Goal: Information Seeking & Learning: Learn about a topic

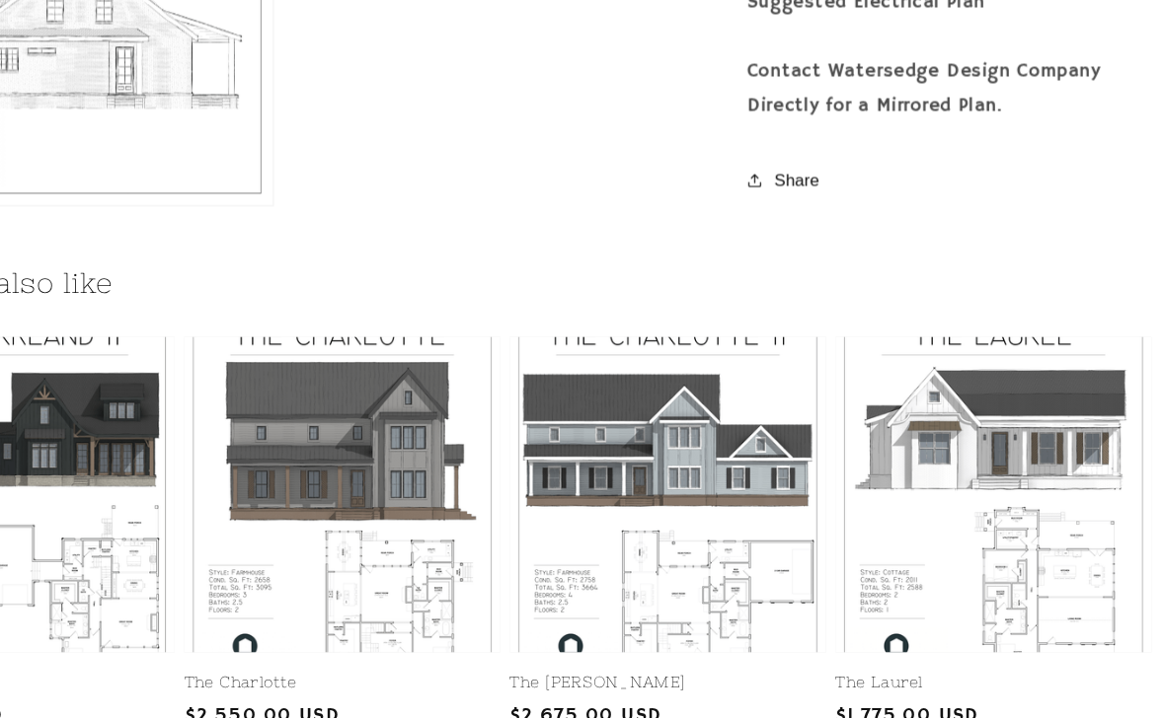
scroll to position [2125, 0]
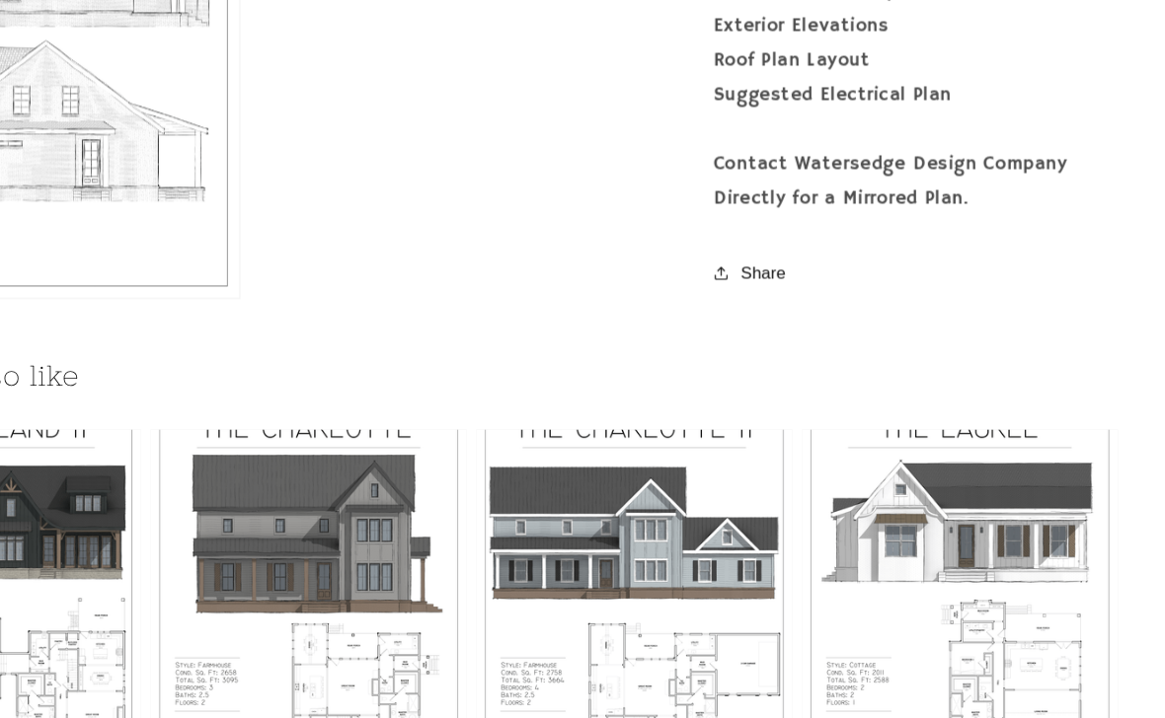
click at [782, 227] on share-button "**********" at bounding box center [949, 224] width 334 height 43
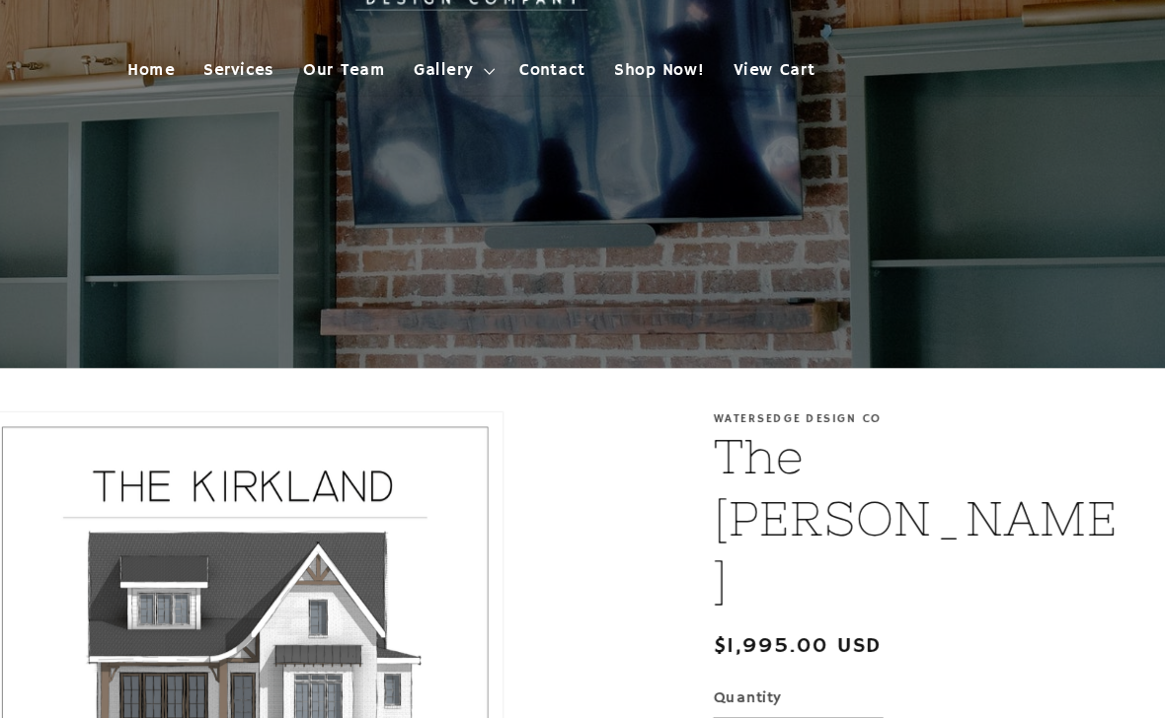
scroll to position [0, 0]
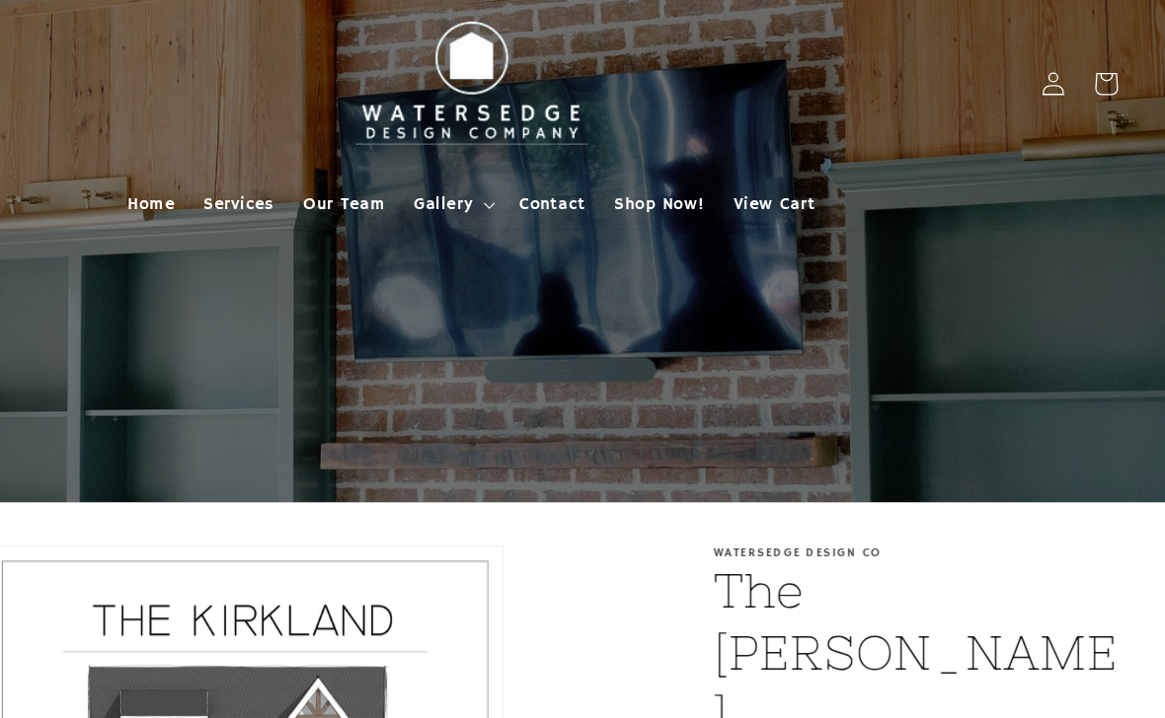
click at [535, 177] on span "Gallery" at bounding box center [559, 169] width 48 height 18
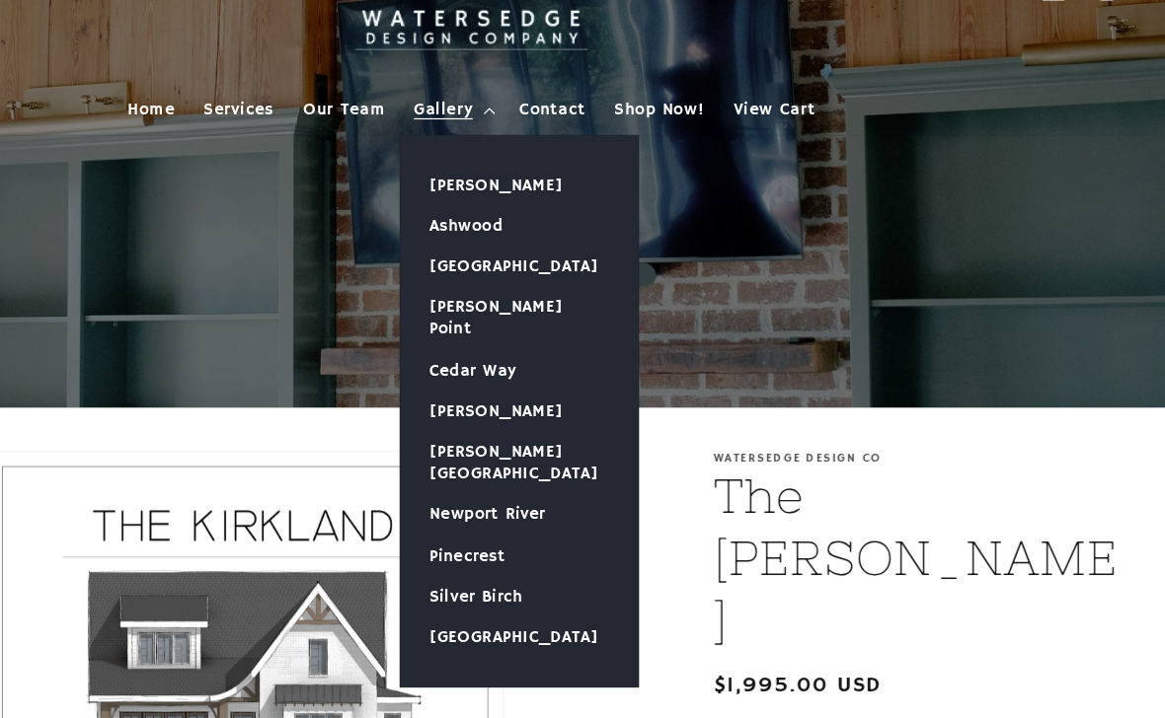
click at [524, 214] on link "[PERSON_NAME]" at bounding box center [621, 231] width 195 height 34
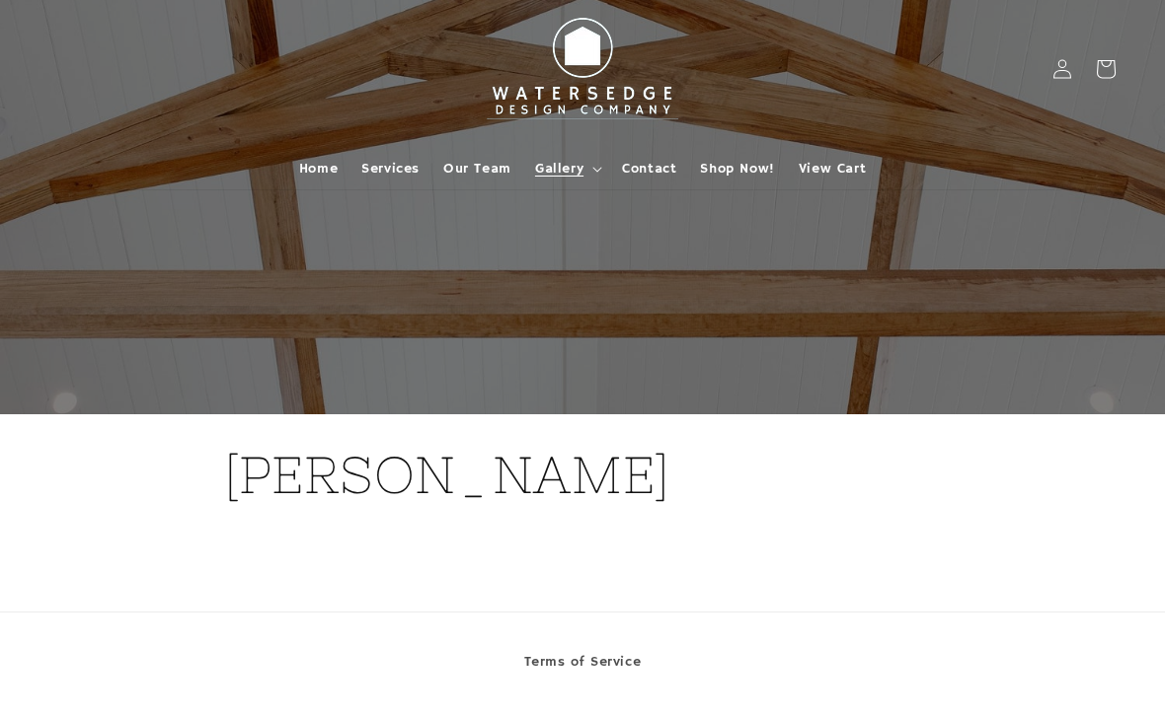
click at [537, 472] on h1 "[PERSON_NAME]" at bounding box center [582, 475] width 717 height 67
click at [996, 479] on section "[PERSON_NAME]" at bounding box center [582, 496] width 1165 height 162
click at [473, 454] on h1 "[PERSON_NAME]" at bounding box center [582, 475] width 717 height 67
click at [439, 422] on div "[PERSON_NAME]" at bounding box center [582, 496] width 717 height 162
click at [488, 375] on div at bounding box center [582, 207] width 1165 height 415
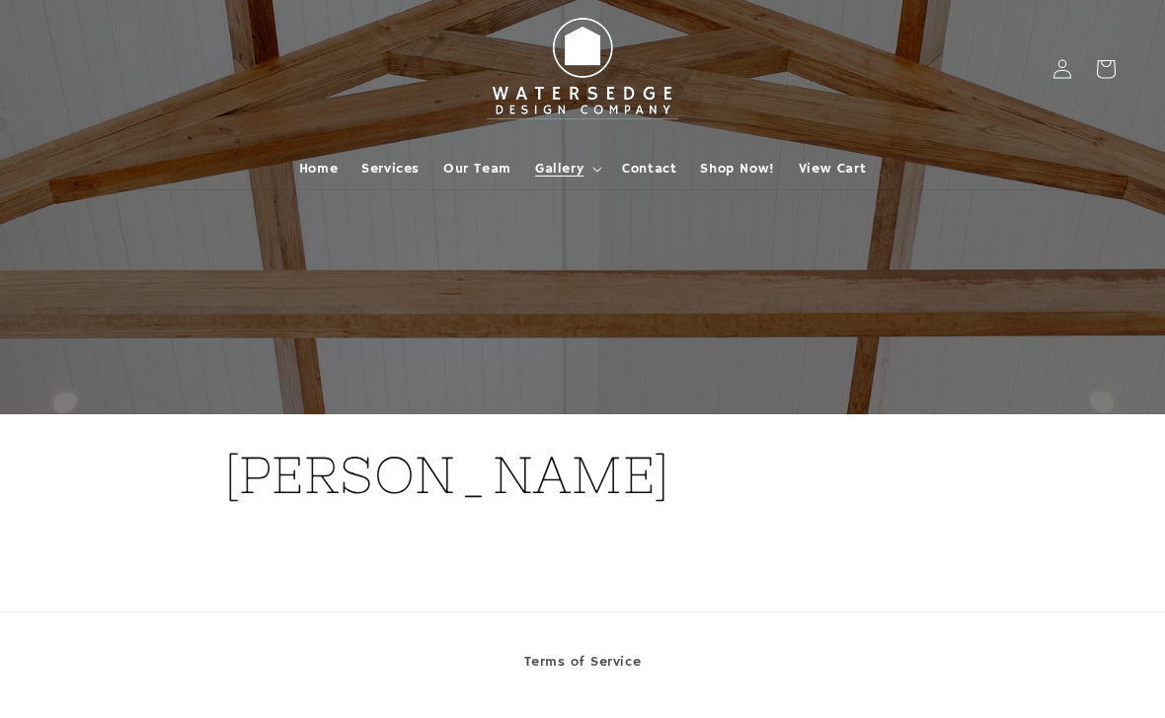
click at [572, 324] on div at bounding box center [582, 207] width 1165 height 415
click at [556, 158] on summary "Gallery" at bounding box center [566, 168] width 87 height 41
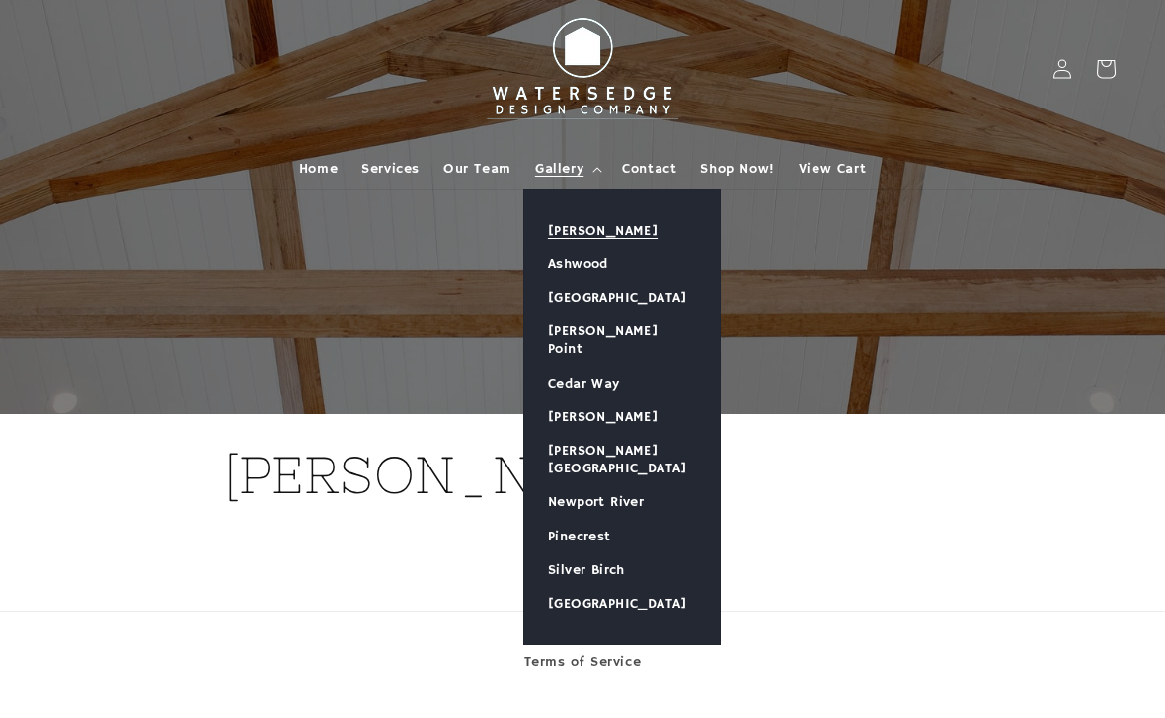
click at [599, 272] on link "Ashwood" at bounding box center [621, 265] width 195 height 34
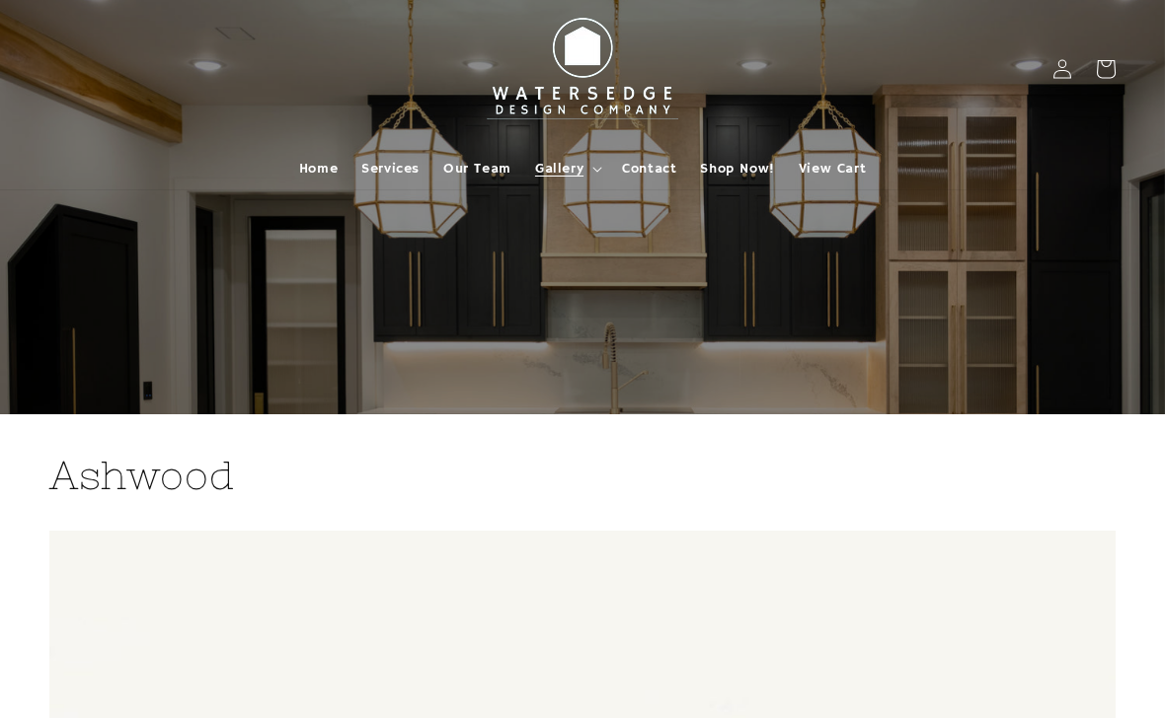
click at [556, 180] on summary "Gallery" at bounding box center [566, 168] width 87 height 41
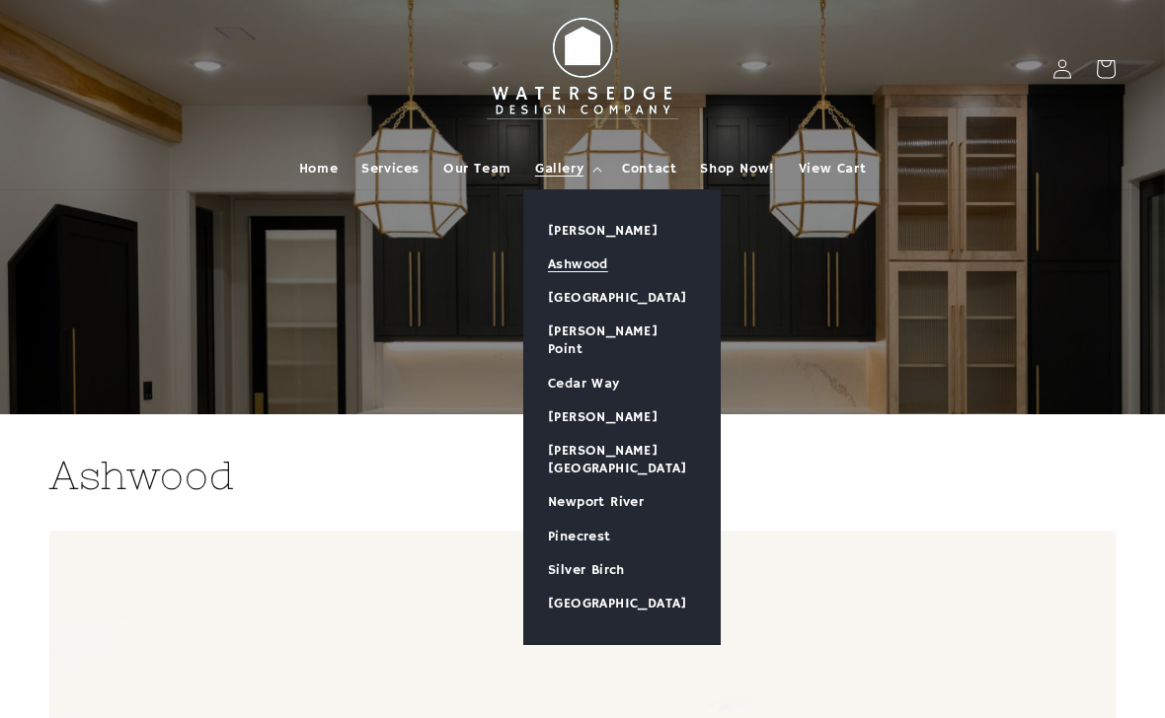
click at [609, 250] on link "Ashwood" at bounding box center [621, 265] width 195 height 34
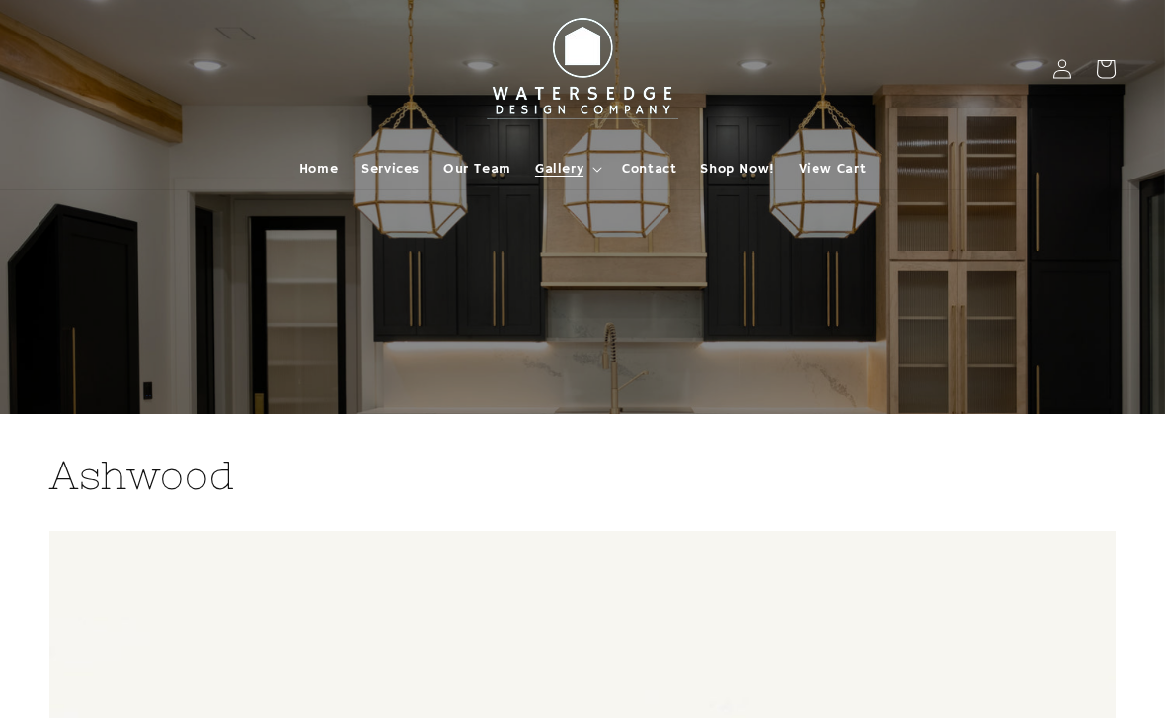
click at [555, 170] on span "Gallery" at bounding box center [559, 169] width 48 height 18
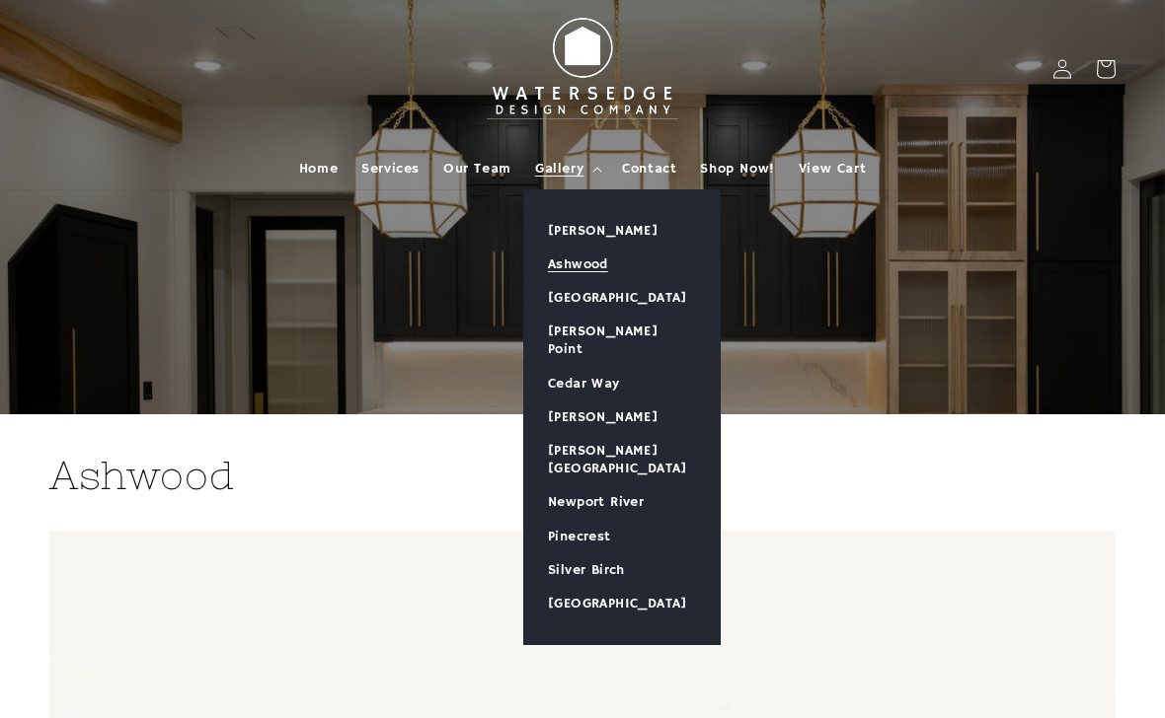
click at [619, 230] on link "[PERSON_NAME]" at bounding box center [621, 231] width 195 height 34
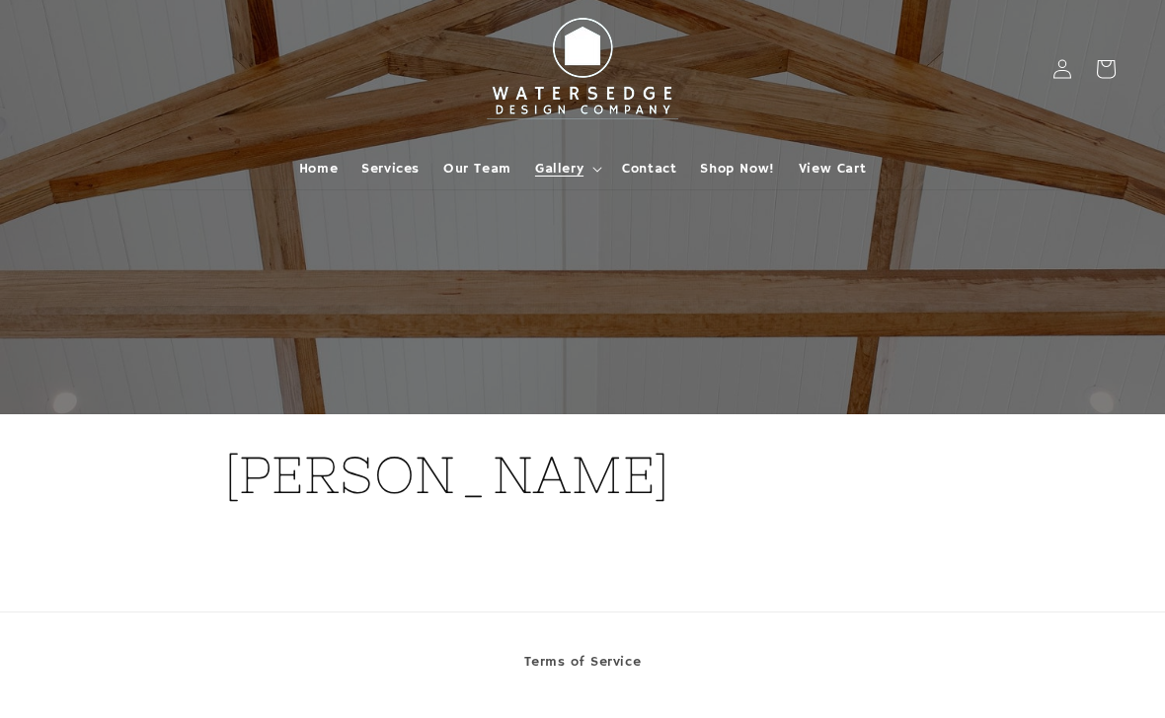
click at [563, 166] on span "Gallery" at bounding box center [559, 169] width 48 height 18
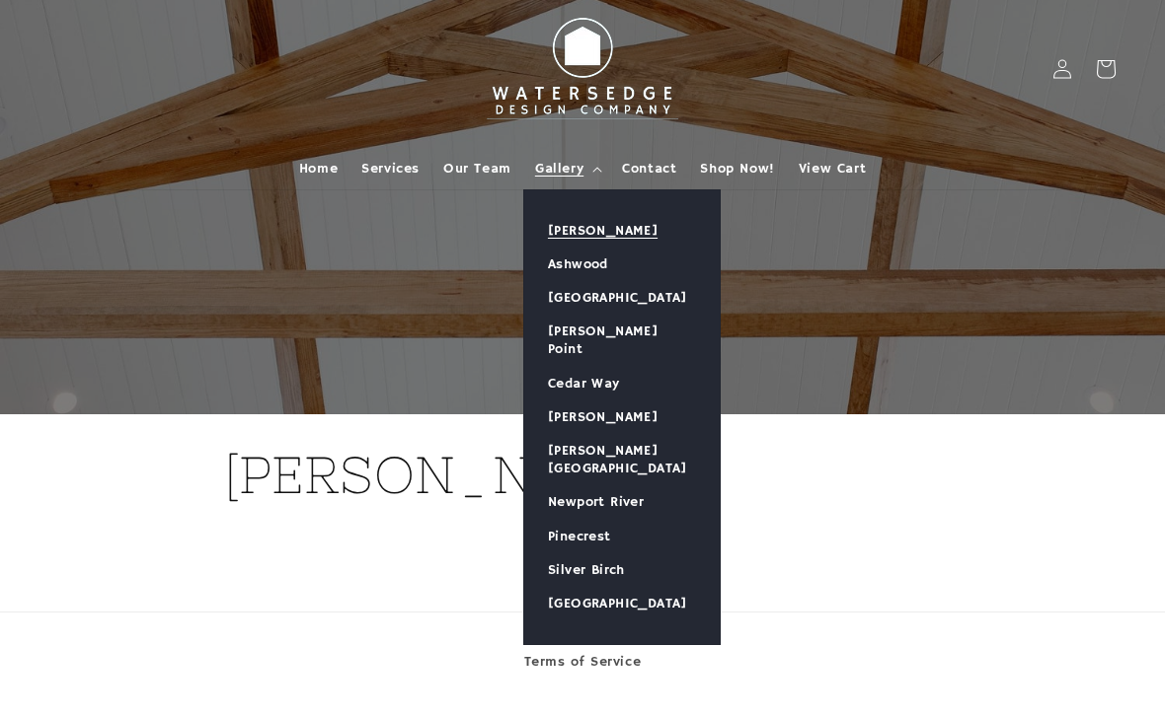
click at [605, 275] on link "Ashwood" at bounding box center [621, 265] width 195 height 34
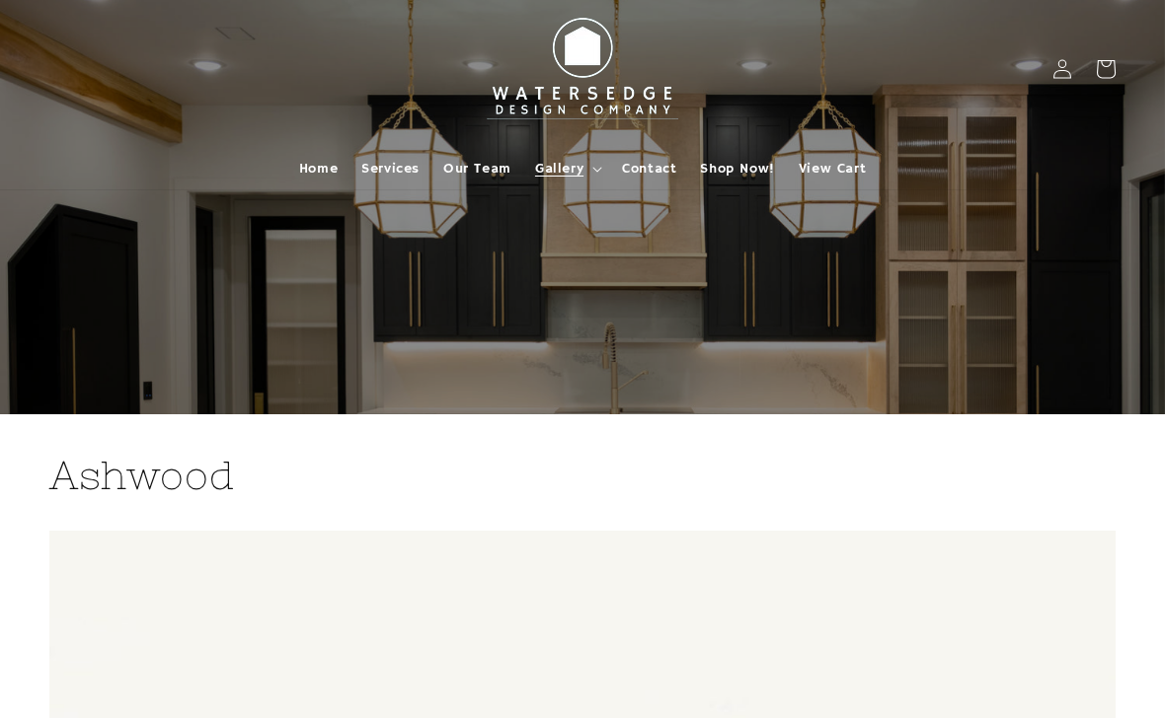
click at [572, 168] on span "Gallery" at bounding box center [559, 169] width 48 height 18
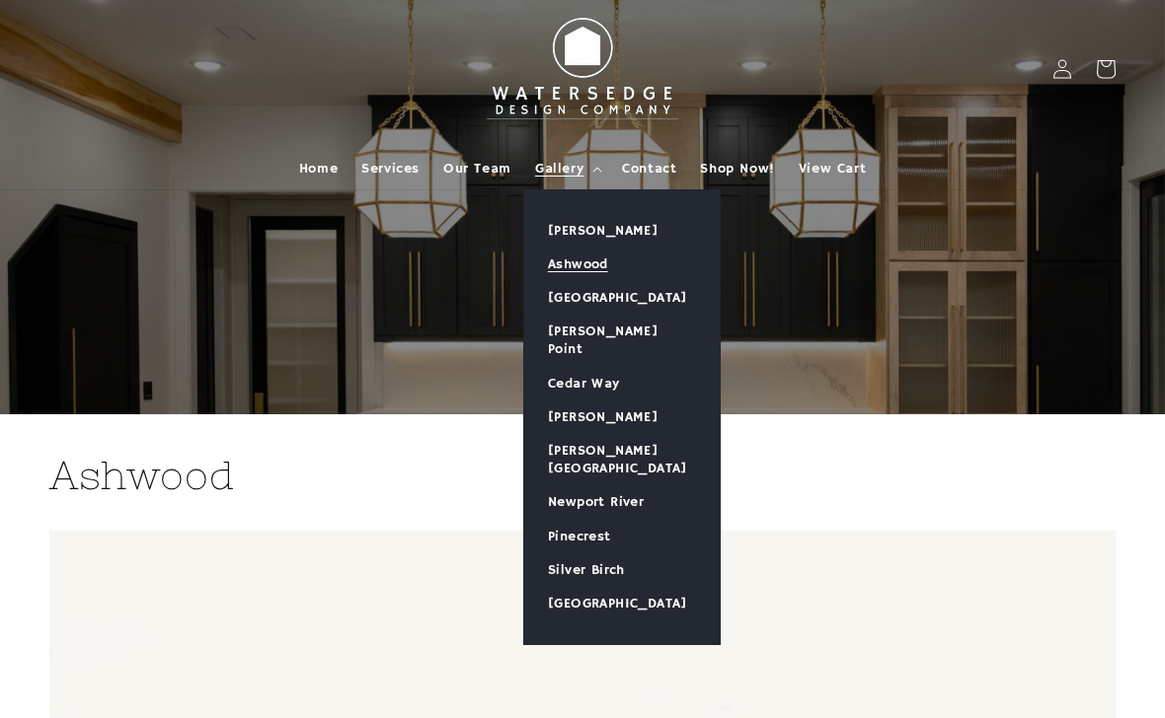
click at [653, 300] on link "[GEOGRAPHIC_DATA]" at bounding box center [621, 298] width 195 height 34
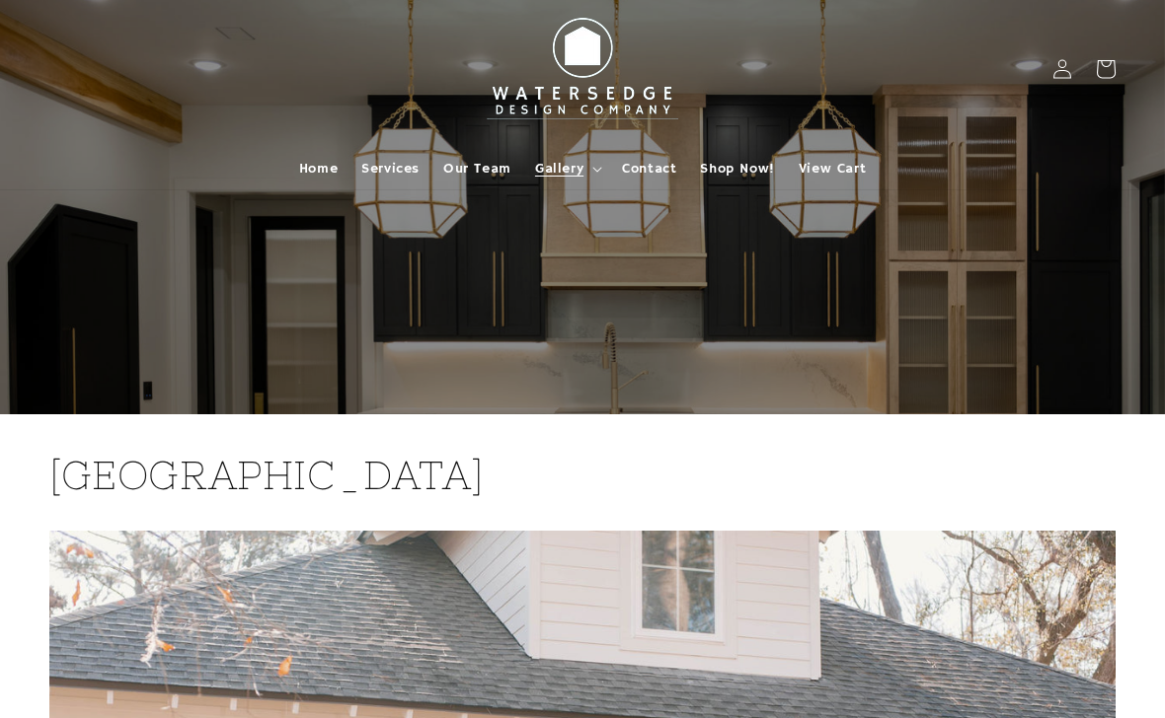
click at [558, 165] on span "Gallery" at bounding box center [559, 169] width 48 height 18
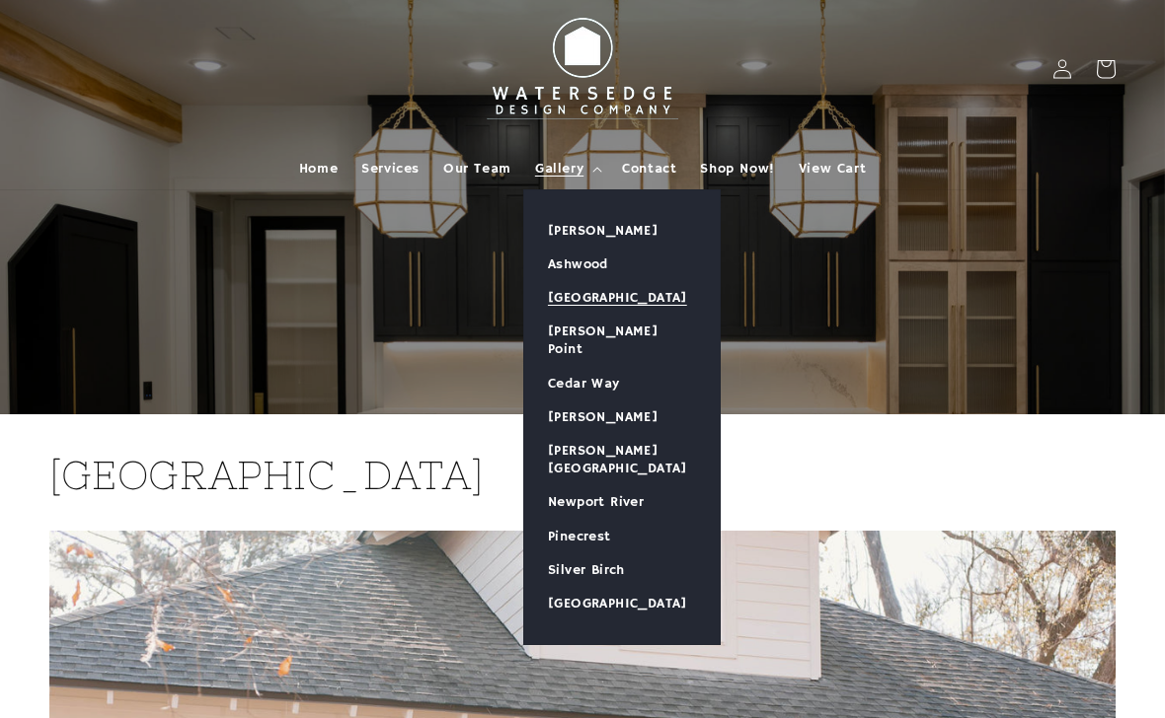
click at [642, 331] on link "[PERSON_NAME] Point" at bounding box center [621, 340] width 195 height 51
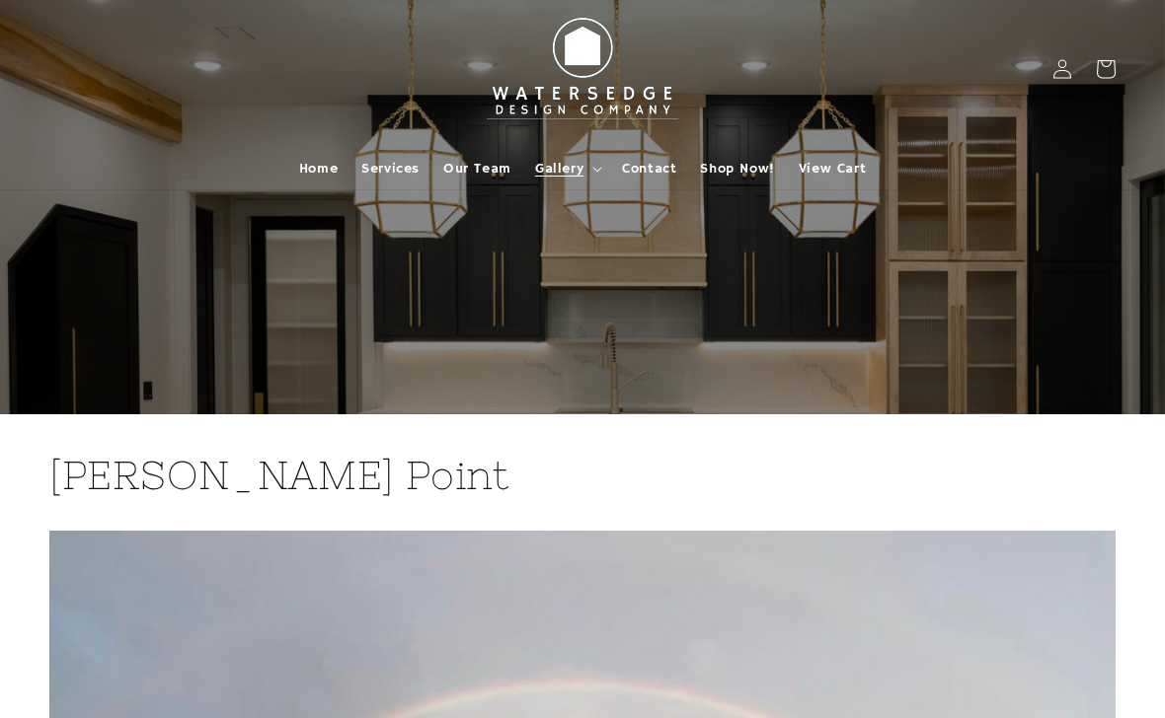
click at [568, 180] on summary "Gallery" at bounding box center [566, 168] width 87 height 41
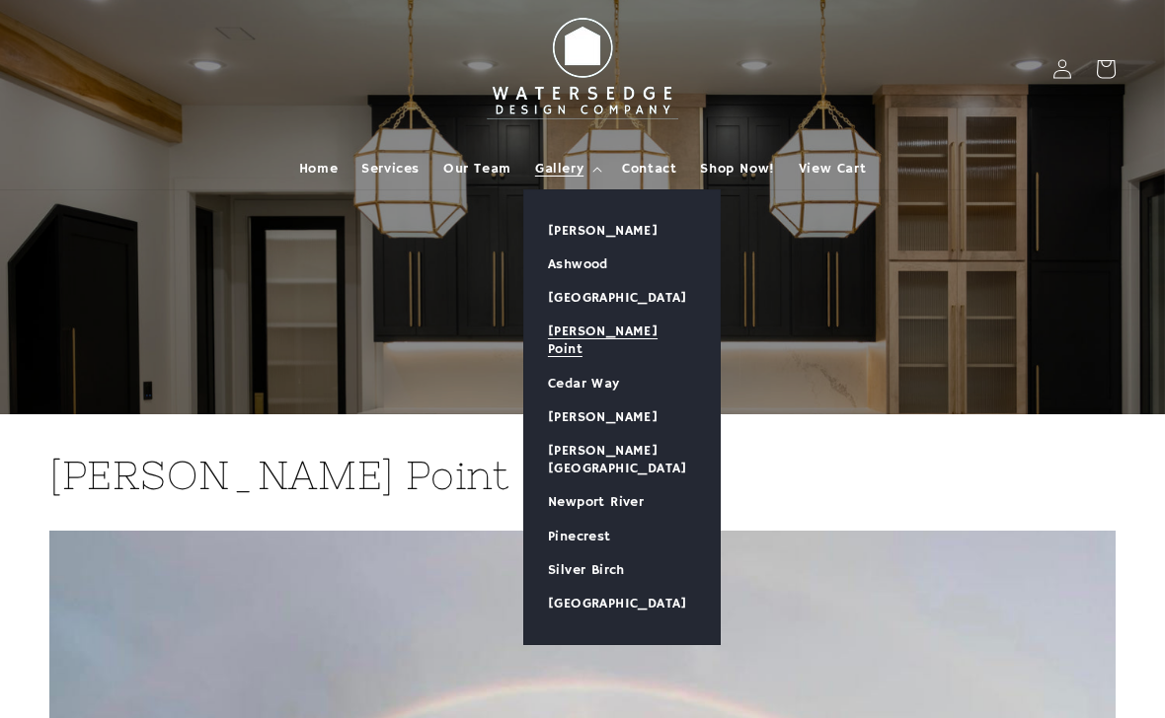
click at [619, 367] on link "Cedar Way" at bounding box center [621, 384] width 195 height 34
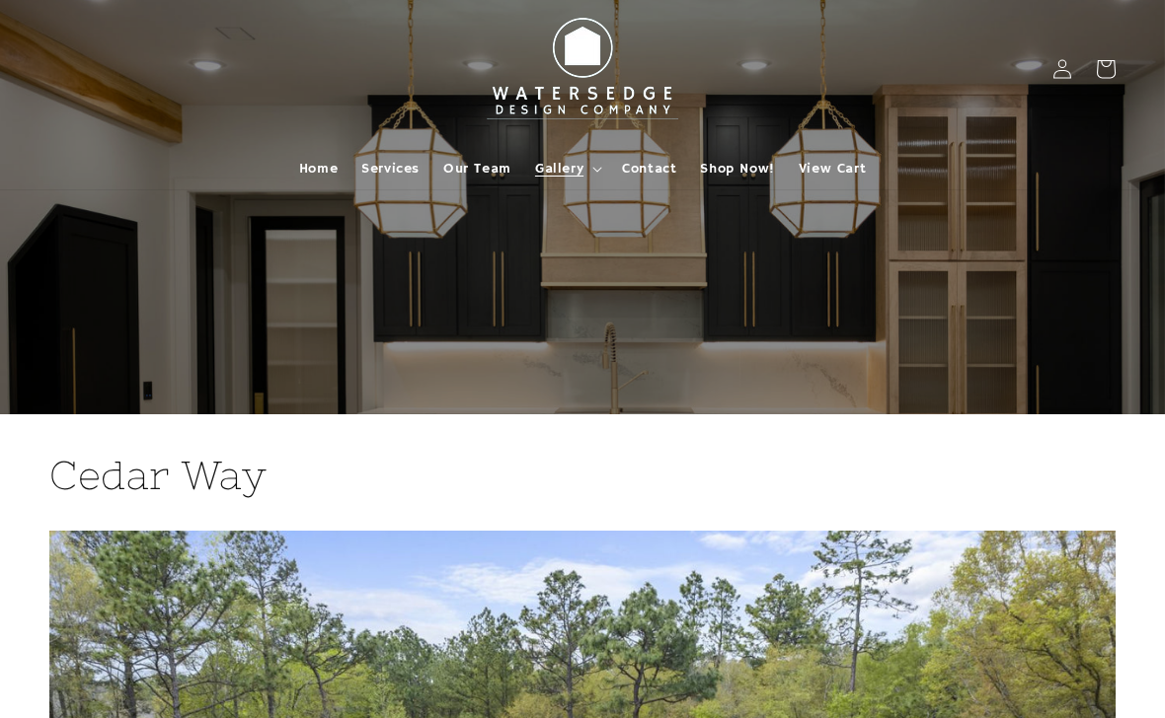
click at [591, 162] on summary "Gallery" at bounding box center [566, 168] width 87 height 41
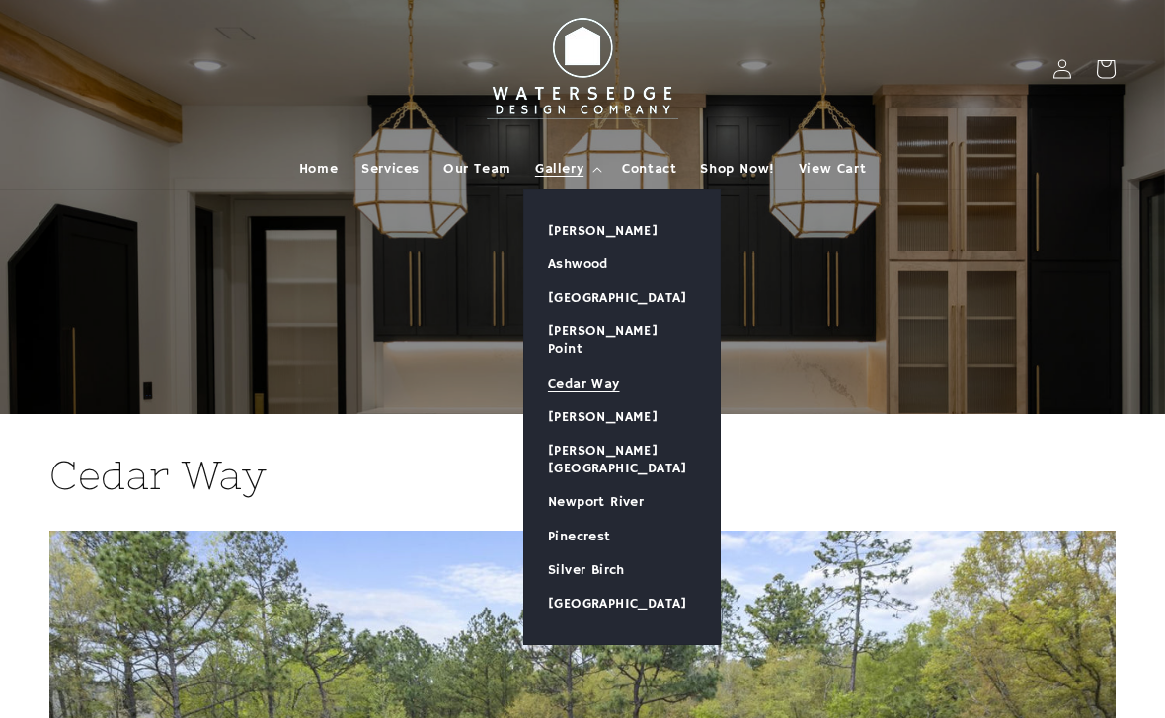
click at [617, 401] on link "[PERSON_NAME]" at bounding box center [621, 418] width 195 height 34
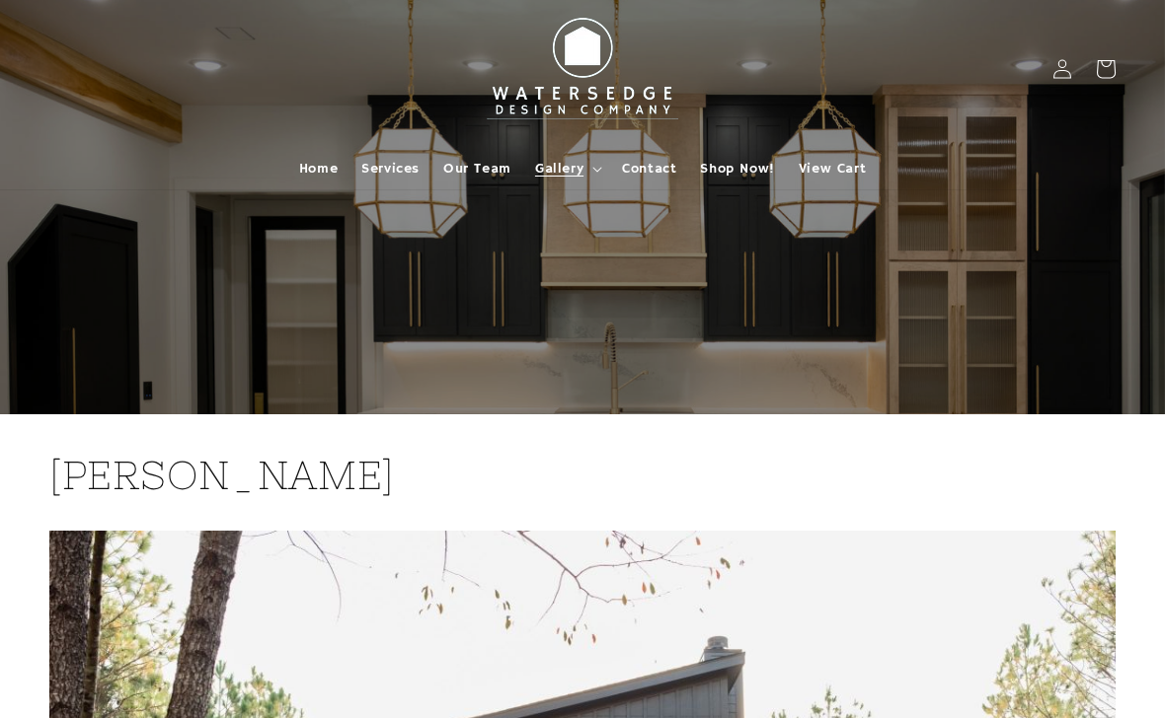
click at [582, 171] on span "Gallery" at bounding box center [559, 169] width 48 height 18
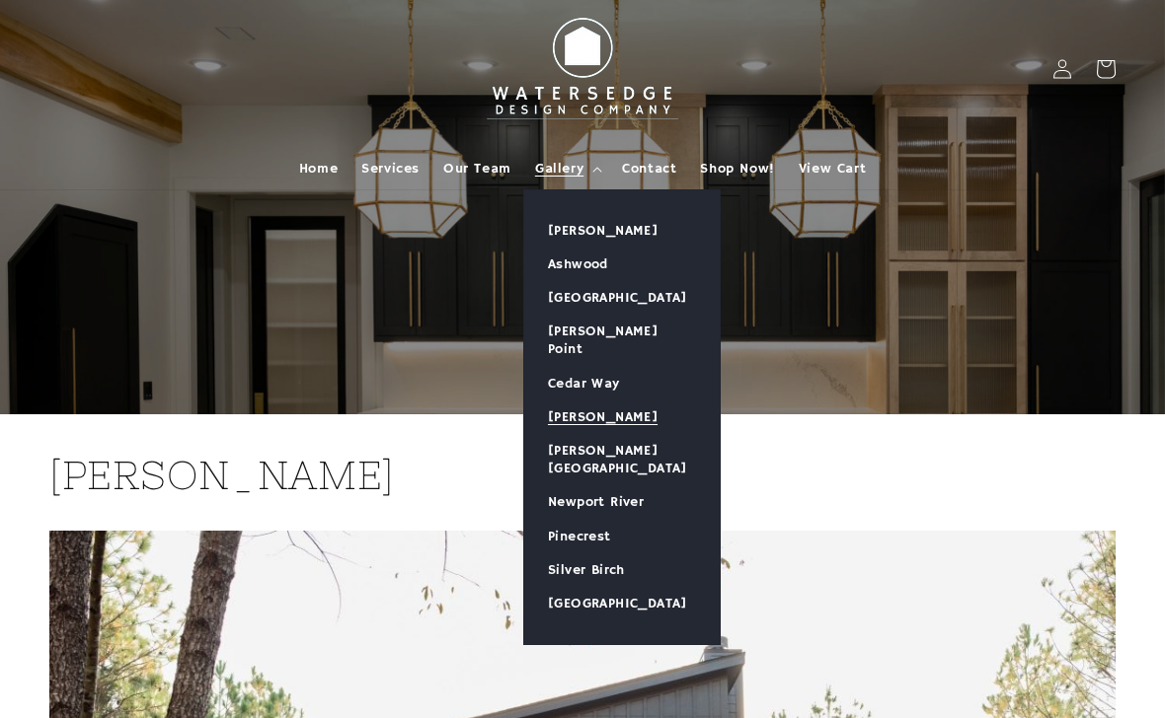
click at [649, 434] on link "[PERSON_NAME][GEOGRAPHIC_DATA]" at bounding box center [621, 459] width 195 height 51
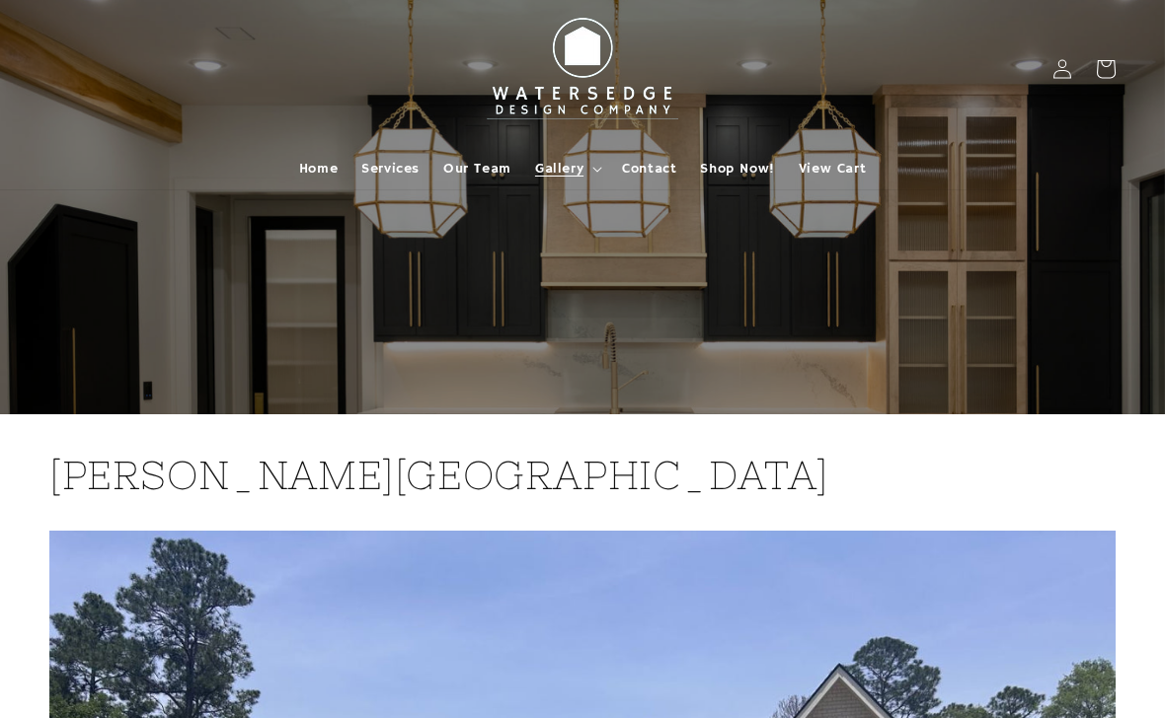
click at [547, 161] on span "Gallery" at bounding box center [559, 169] width 48 height 18
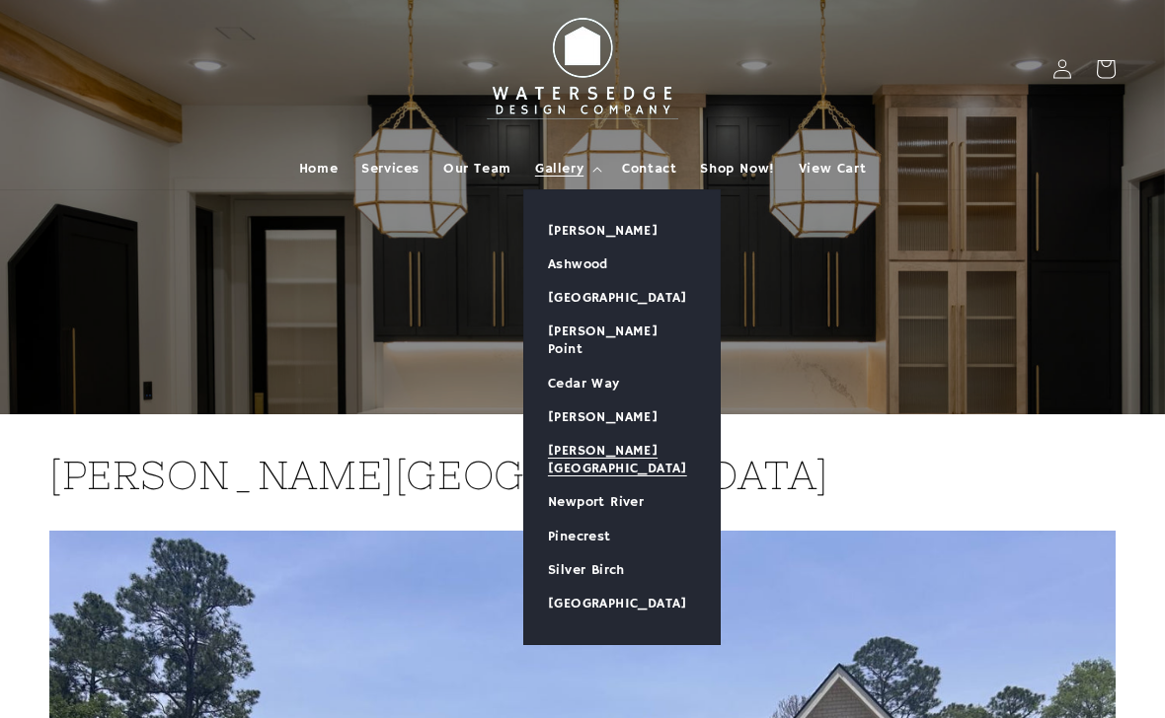
click at [655, 486] on link "Newport River" at bounding box center [621, 503] width 195 height 34
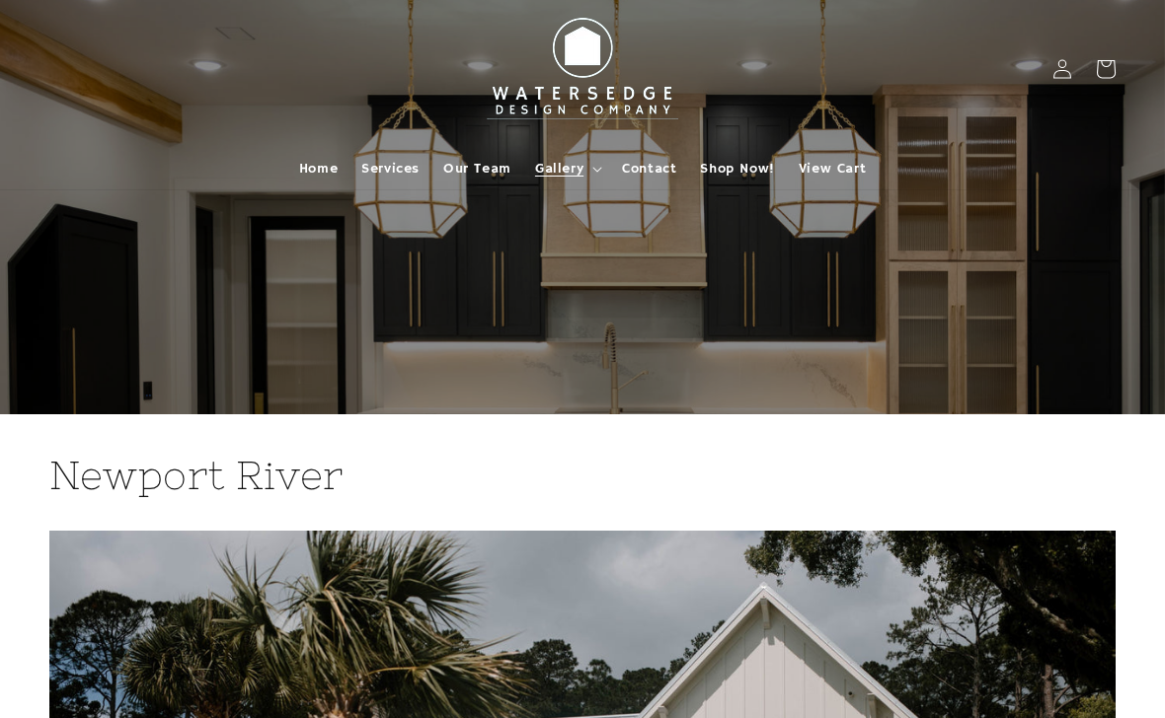
click at [565, 166] on span "Gallery" at bounding box center [559, 169] width 48 height 18
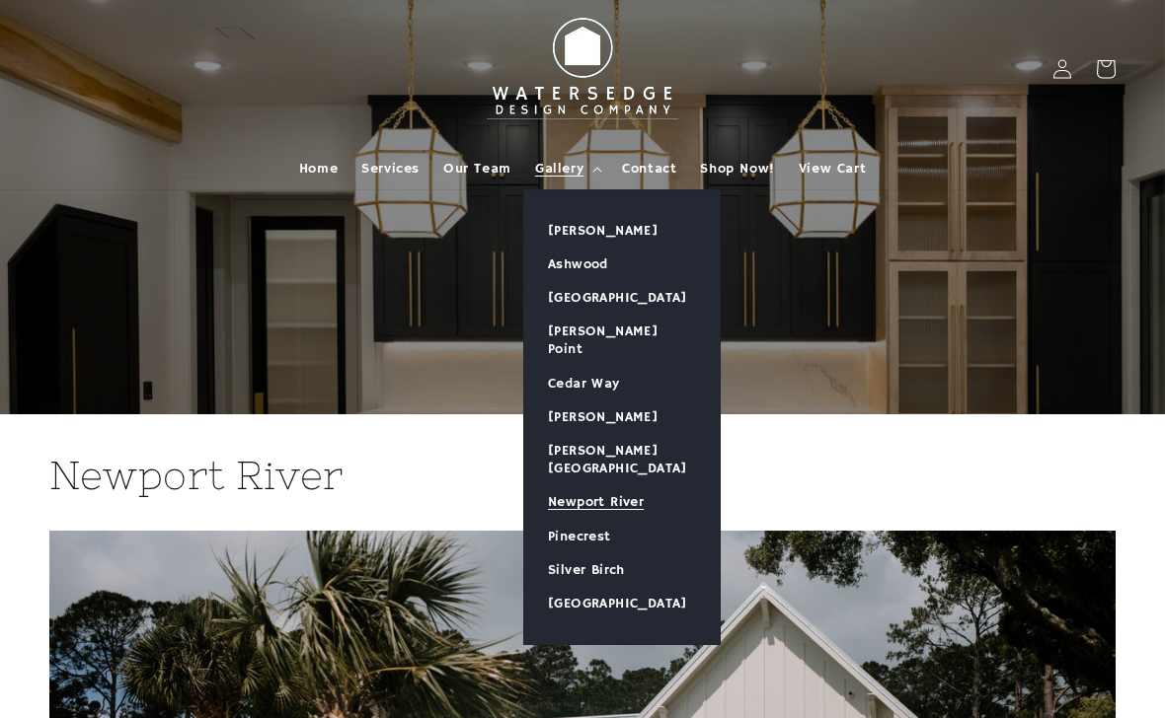
click at [614, 520] on link "Pinecrest" at bounding box center [621, 537] width 195 height 34
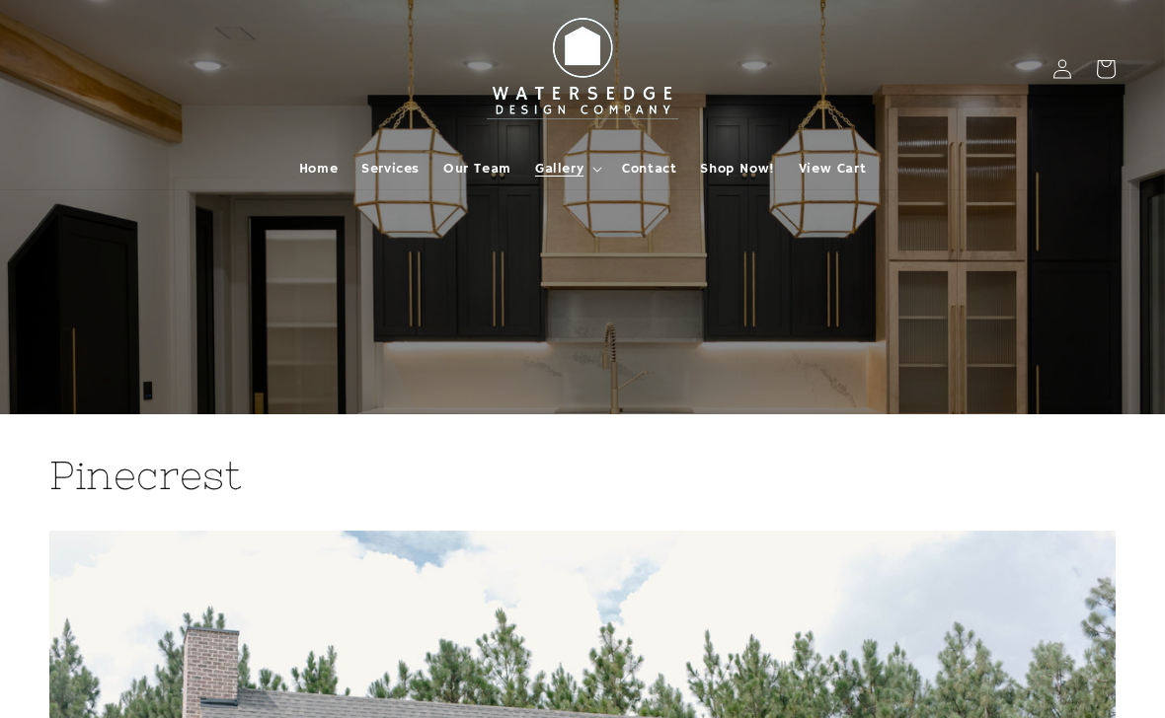
click at [563, 175] on span "Gallery" at bounding box center [559, 169] width 48 height 18
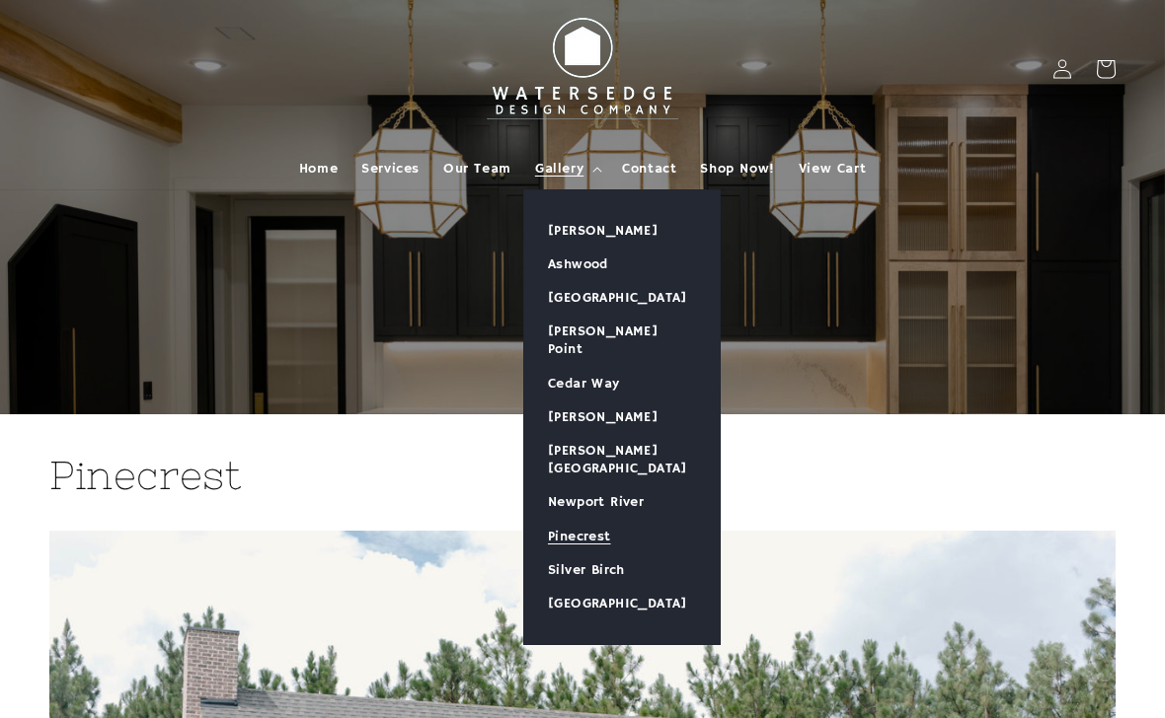
click at [621, 554] on link "Silver Birch" at bounding box center [621, 571] width 195 height 34
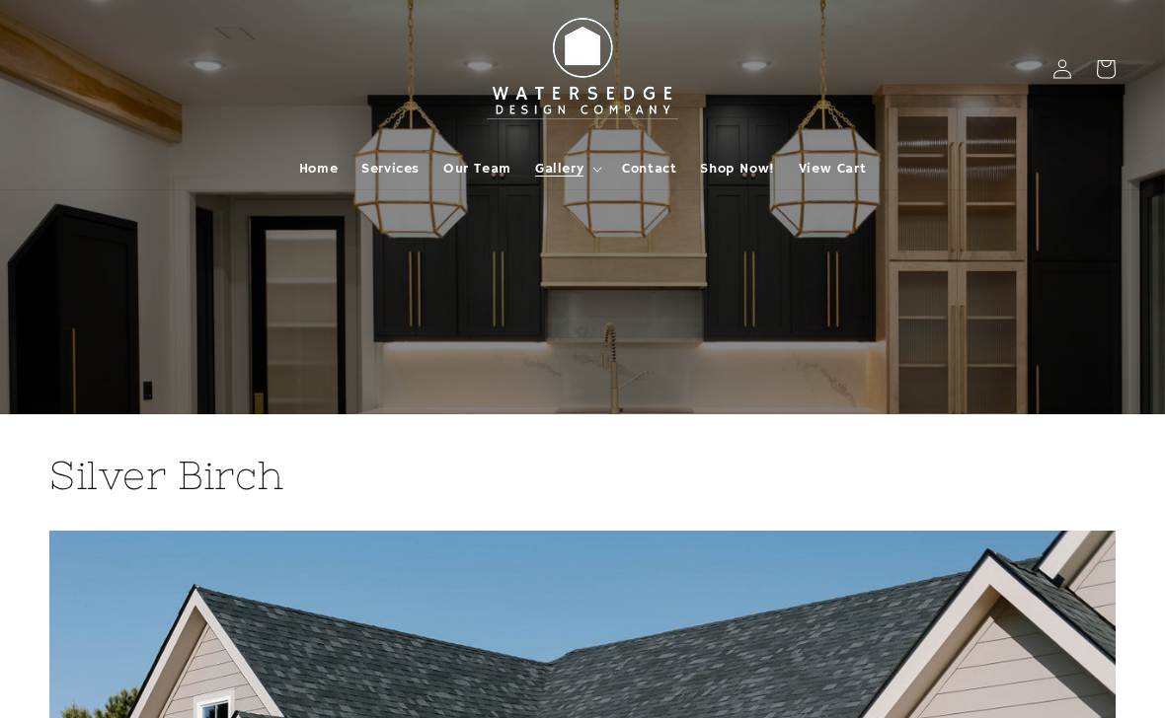
click at [562, 161] on span "Gallery" at bounding box center [559, 169] width 48 height 18
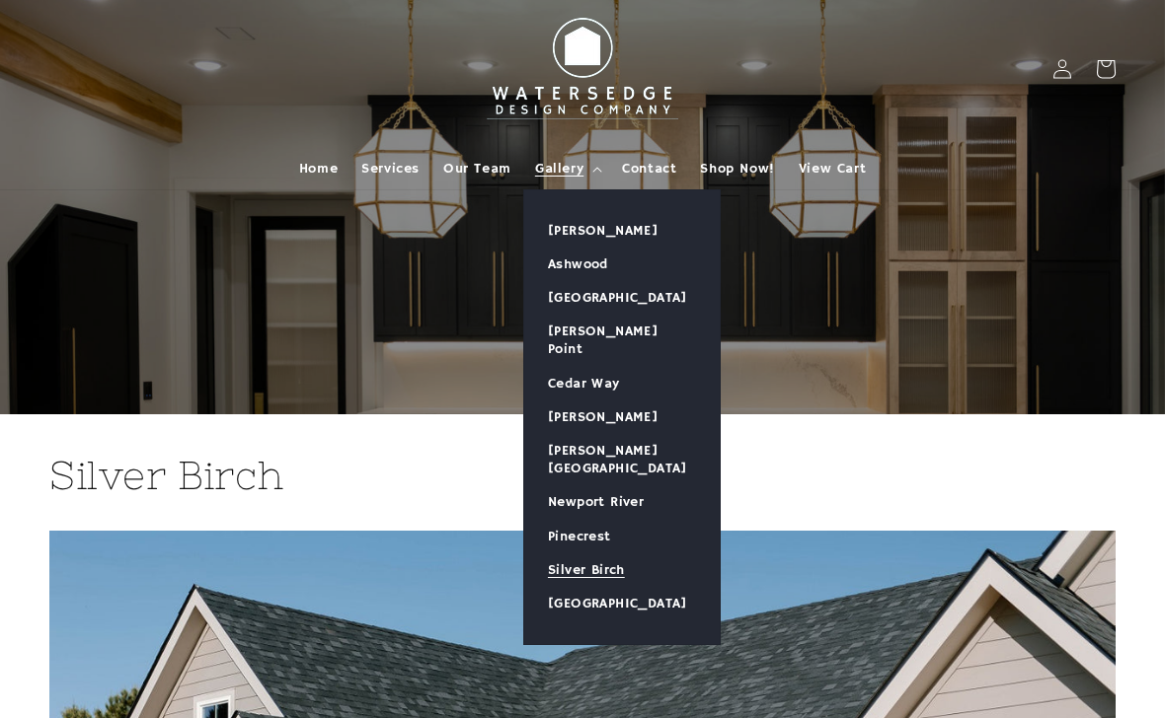
click at [646, 587] on link "[GEOGRAPHIC_DATA]" at bounding box center [621, 604] width 195 height 34
